Goal: Task Accomplishment & Management: Manage account settings

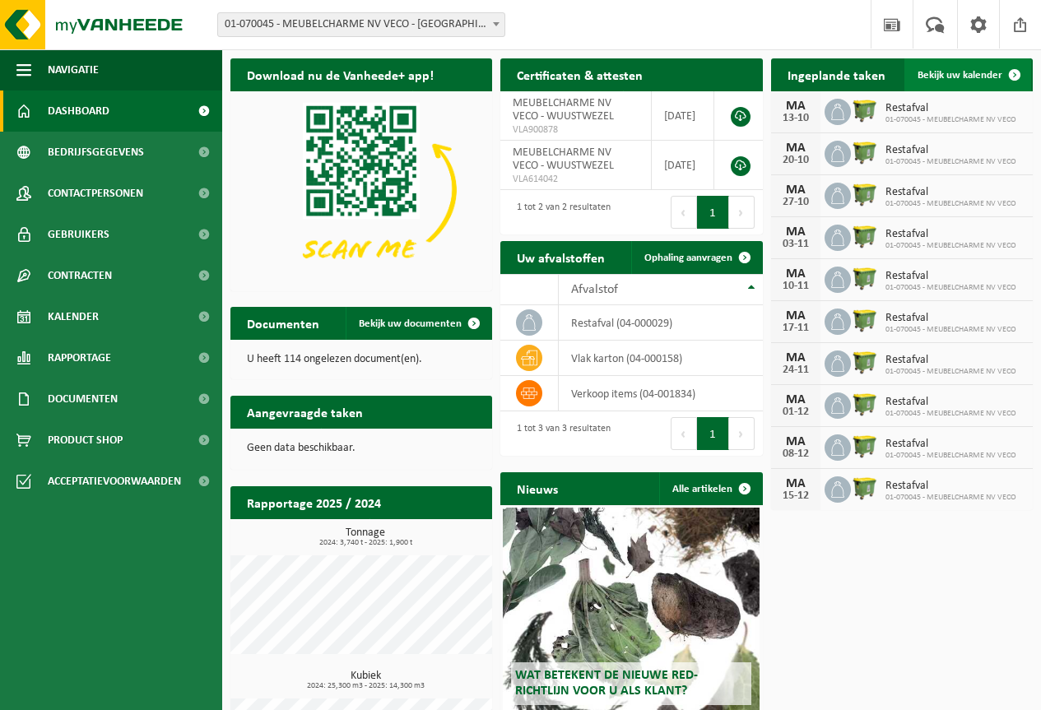
click at [957, 78] on span "Bekijk uw kalender" at bounding box center [960, 75] width 85 height 11
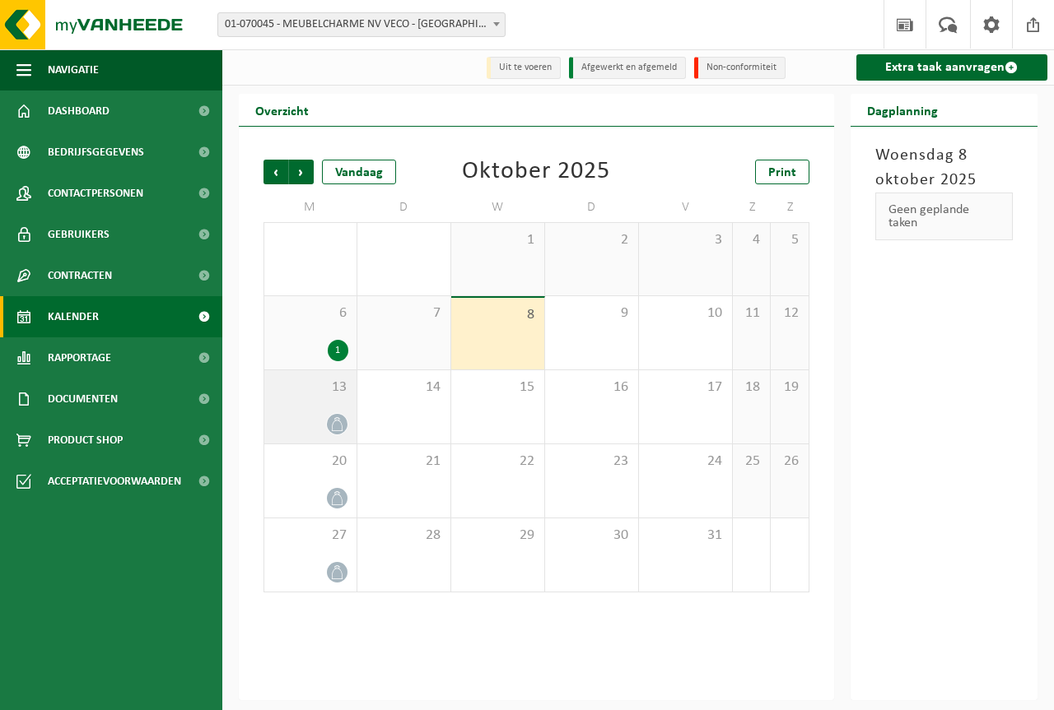
click at [319, 417] on div at bounding box center [310, 424] width 76 height 22
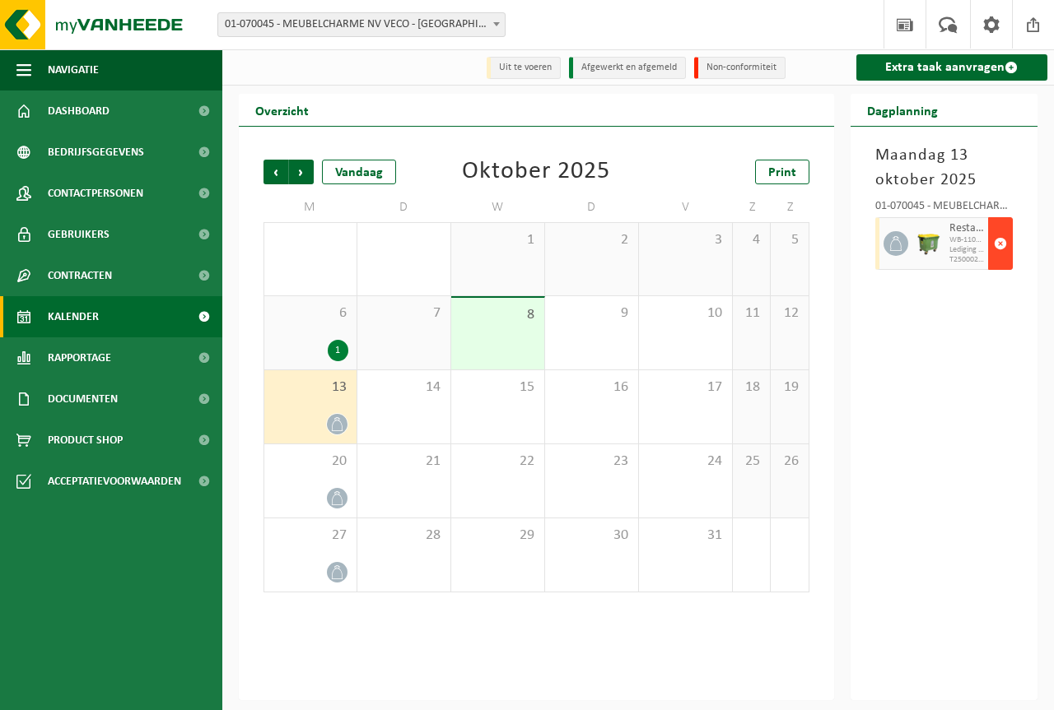
click at [998, 245] on span "button" at bounding box center [999, 243] width 13 height 33
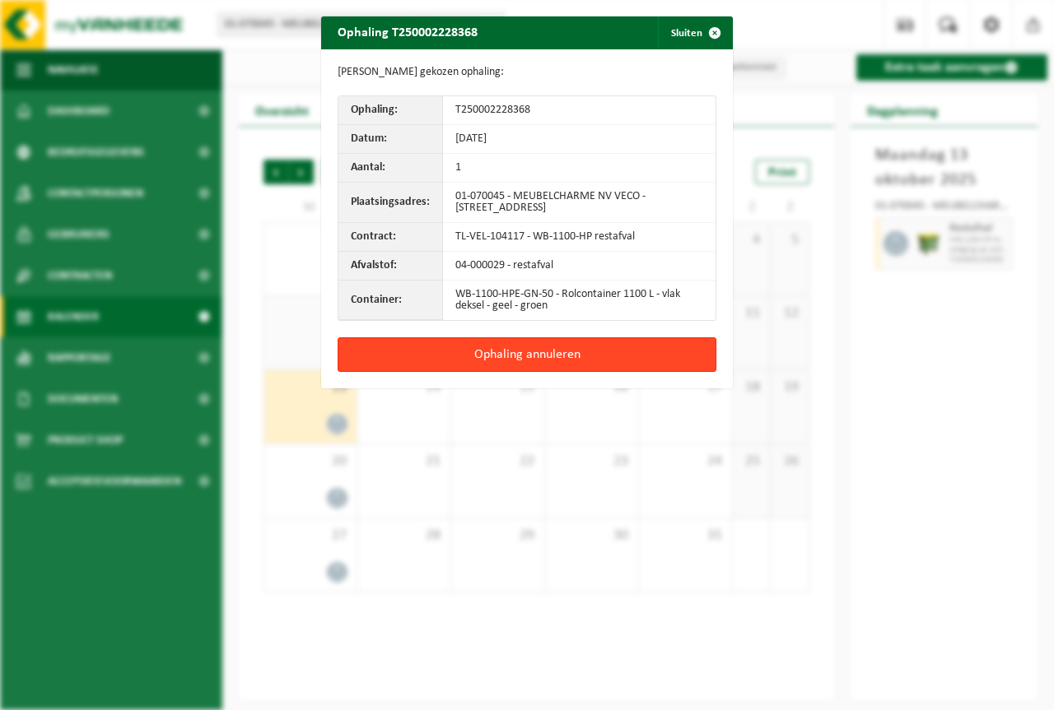
click at [511, 361] on button "Ophaling annuleren" at bounding box center [526, 354] width 379 height 35
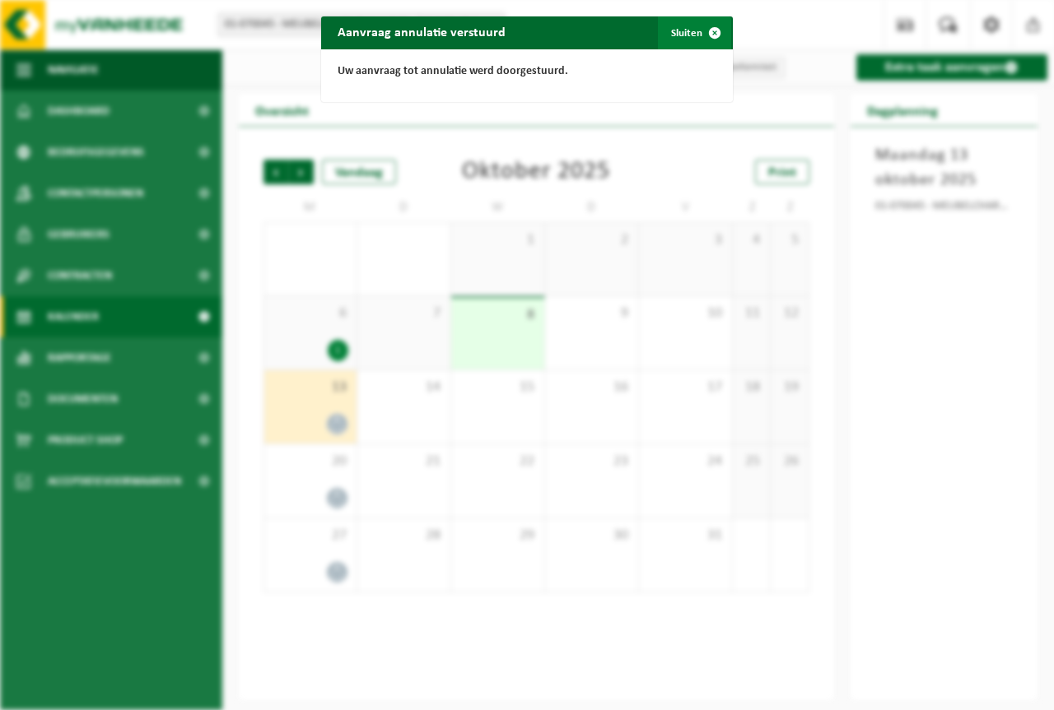
click at [709, 32] on span "button" at bounding box center [714, 32] width 33 height 33
